Goal: Check status: Check status

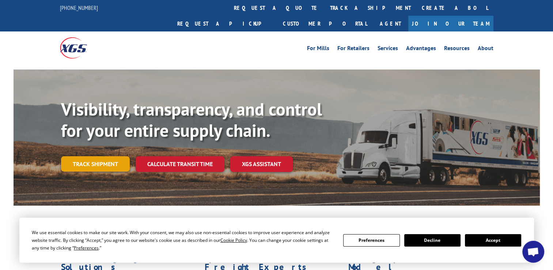
click at [88, 156] on link "Track shipment" at bounding box center [95, 163] width 69 height 15
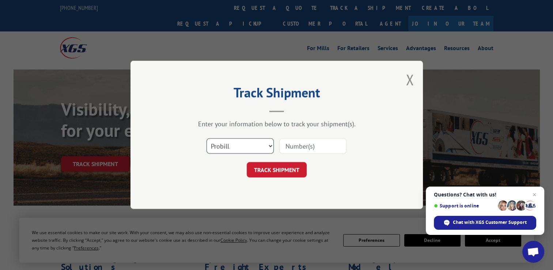
click at [269, 144] on select "Select category... Probill BOL PO" at bounding box center [240, 146] width 67 height 15
select select "po"
click at [207, 139] on select "Select category... Probill BOL PO" at bounding box center [240, 146] width 67 height 15
click at [296, 147] on input at bounding box center [312, 146] width 67 height 15
paste input "XGI #09182025DM"
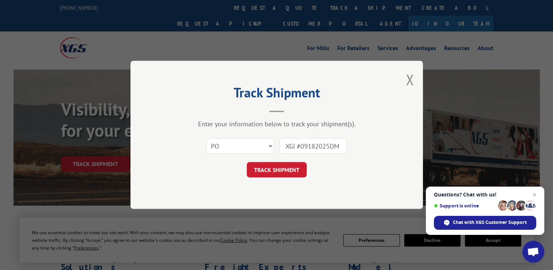
click at [300, 146] on input "XGI #09182025DM" at bounding box center [312, 146] width 67 height 15
type input "09182025DM"
click at [284, 170] on button "TRACK SHIPMENT" at bounding box center [277, 169] width 60 height 15
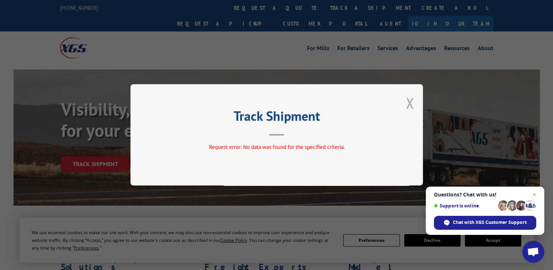
click at [409, 103] on button "Close modal" at bounding box center [410, 102] width 8 height 19
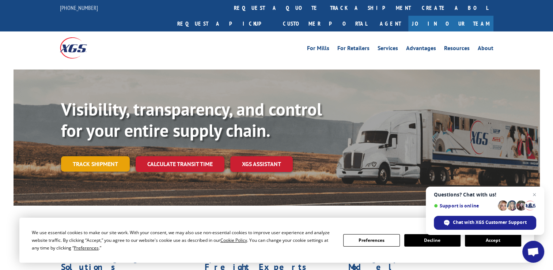
click at [101, 156] on link "Track shipment" at bounding box center [95, 163] width 69 height 15
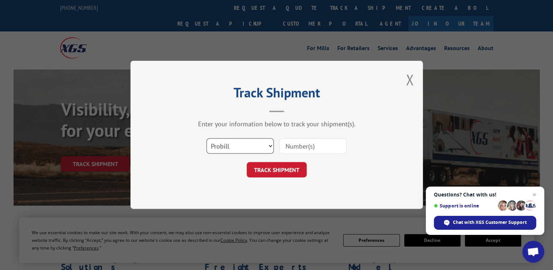
click at [241, 150] on select "Select category... Probill BOL PO" at bounding box center [240, 146] width 67 height 15
select select "po"
click at [207, 139] on select "Select category... Probill BOL PO" at bounding box center [240, 146] width 67 height 15
click at [294, 147] on input at bounding box center [312, 146] width 67 height 15
paste input "XGI #09182025DM"
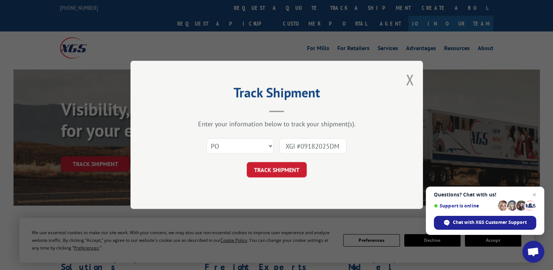
click at [299, 144] on input "XGI #09182025DM" at bounding box center [312, 146] width 67 height 15
type input "09182025DM"
click at [323, 171] on div "TRACK SHIPMENT" at bounding box center [276, 169] width 219 height 15
click at [266, 172] on button "TRACK SHIPMENT" at bounding box center [277, 169] width 60 height 15
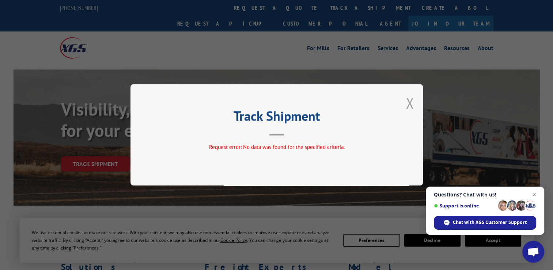
click at [410, 102] on button "Close modal" at bounding box center [410, 102] width 8 height 19
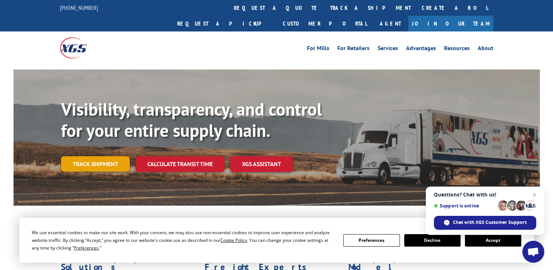
click at [77, 156] on link "Track shipment" at bounding box center [95, 163] width 69 height 15
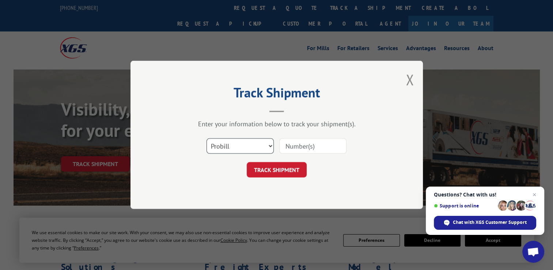
click at [237, 144] on select "Select category... Probill BOL PO" at bounding box center [240, 146] width 67 height 15
click at [207, 139] on select "Select category... Probill BOL PO" at bounding box center [240, 146] width 67 height 15
click at [298, 146] on input at bounding box center [312, 146] width 67 height 15
paste input "XGI #09182025DM"
click at [299, 145] on input "XGI #09182025DM" at bounding box center [312, 146] width 67 height 15
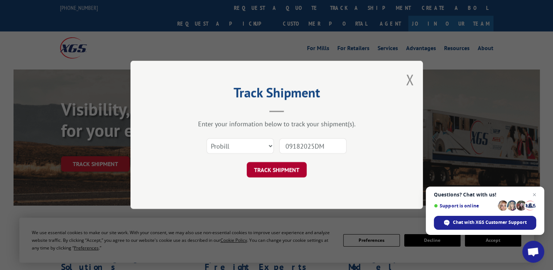
type input "09182025DM"
click at [282, 169] on button "TRACK SHIPMENT" at bounding box center [277, 169] width 60 height 15
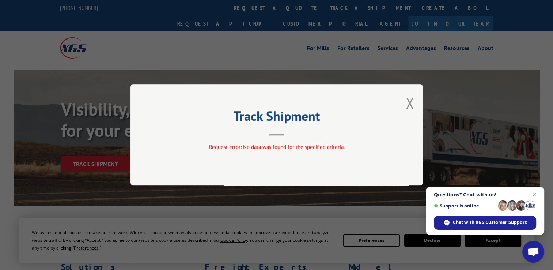
click at [414, 105] on div "Track Shipment Request error: No data was found for the specified criteria." at bounding box center [276, 134] width 292 height 101
click at [407, 104] on button "Close modal" at bounding box center [410, 102] width 8 height 19
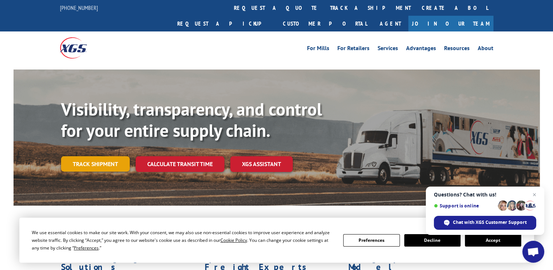
click at [107, 156] on link "Track shipment" at bounding box center [95, 163] width 69 height 15
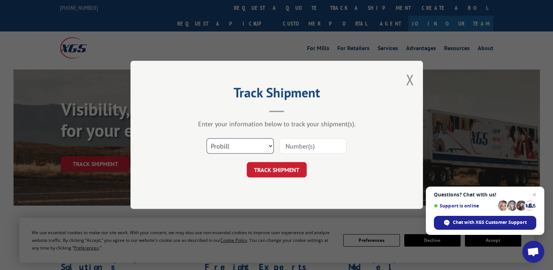
click at [251, 144] on select "Select category... Probill BOL PO" at bounding box center [240, 146] width 67 height 15
select select "po"
click at [207, 139] on select "Select category... Probill BOL PO" at bounding box center [240, 146] width 67 height 15
click at [290, 146] on input at bounding box center [312, 146] width 67 height 15
paste input "XGI #09182025DM"
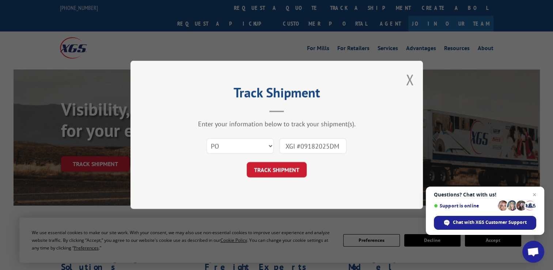
click at [301, 145] on input "XGI #09182025DM" at bounding box center [312, 146] width 67 height 15
type input "09182025DM"
click at [409, 77] on button "Close modal" at bounding box center [410, 79] width 8 height 19
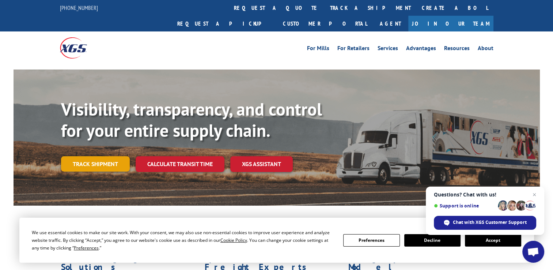
click at [99, 156] on link "Track shipment" at bounding box center [95, 163] width 69 height 15
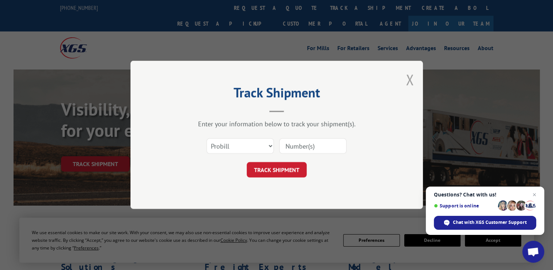
click at [408, 80] on button "Close modal" at bounding box center [410, 79] width 8 height 19
